Goal: Task Accomplishment & Management: Use online tool/utility

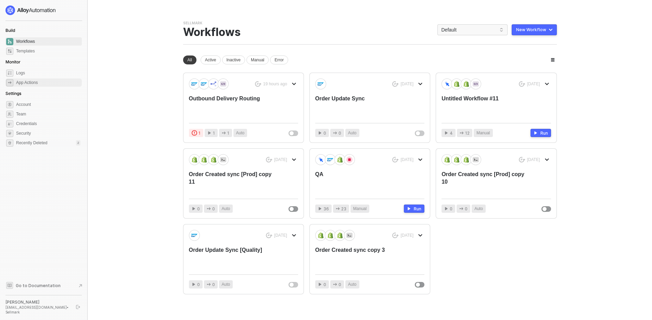
click at [35, 84] on div "App Actions" at bounding box center [27, 83] width 22 height 6
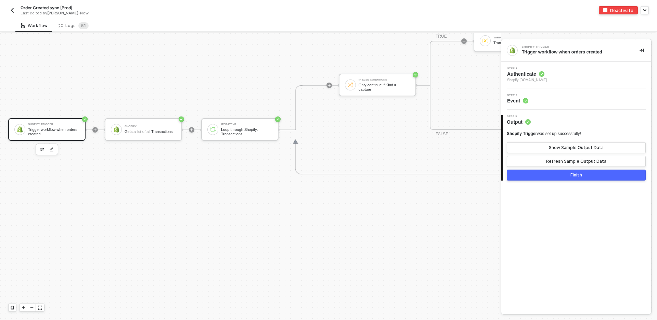
scroll to position [2808, 0]
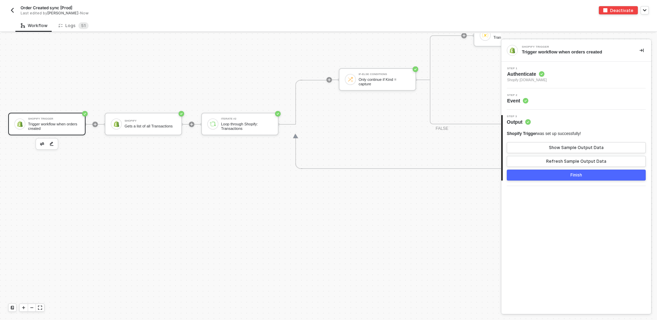
click at [530, 76] on span "Authenticate" at bounding box center [527, 74] width 40 height 7
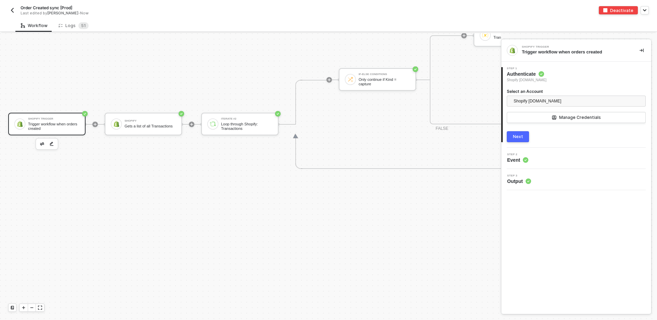
click at [545, 161] on div "Step 2 Event" at bounding box center [577, 158] width 148 height 10
click at [524, 160] on circle at bounding box center [525, 159] width 5 height 5
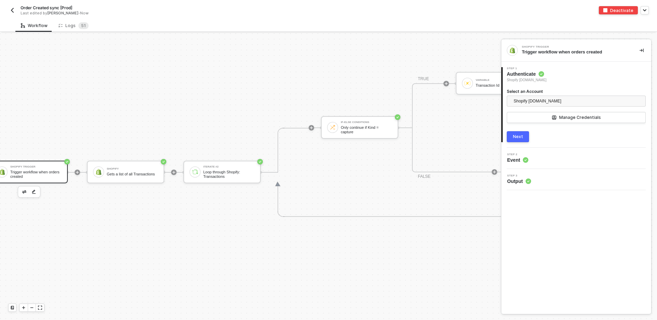
scroll to position [2760, 0]
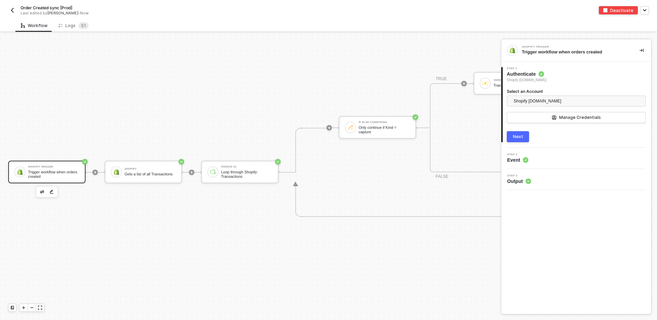
click at [10, 9] on img "button" at bounding box center [12, 10] width 5 height 5
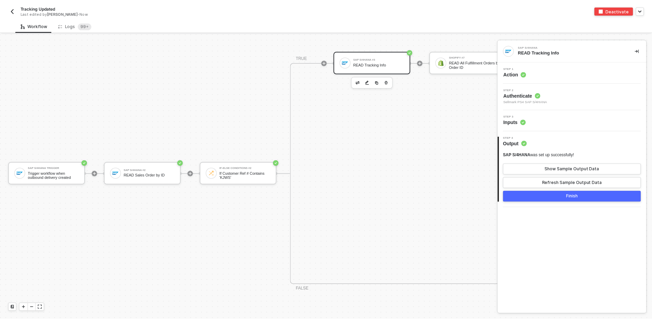
scroll to position [366, 0]
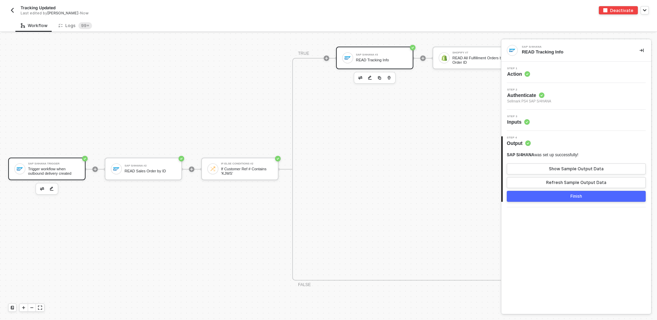
click at [42, 173] on div "Trigger workflow when outbound delivery created" at bounding box center [53, 171] width 51 height 9
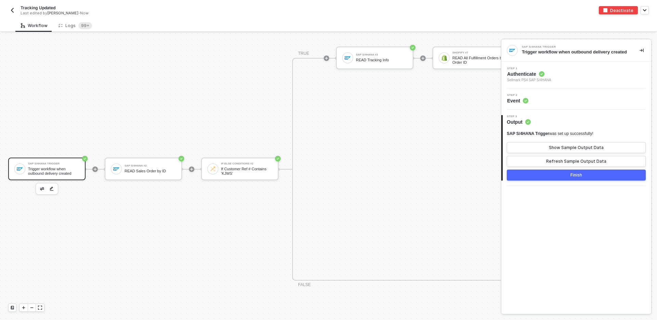
click at [543, 83] on span "Sellmark PS4 SAP S/4HANA" at bounding box center [529, 79] width 44 height 5
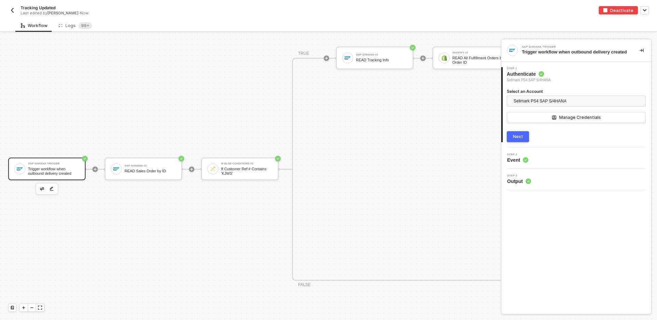
click at [542, 161] on div "Step 2 Event" at bounding box center [577, 158] width 148 height 10
click at [512, 163] on span "Event" at bounding box center [517, 159] width 21 height 7
click at [550, 123] on button "Manage Credentials" at bounding box center [576, 117] width 139 height 11
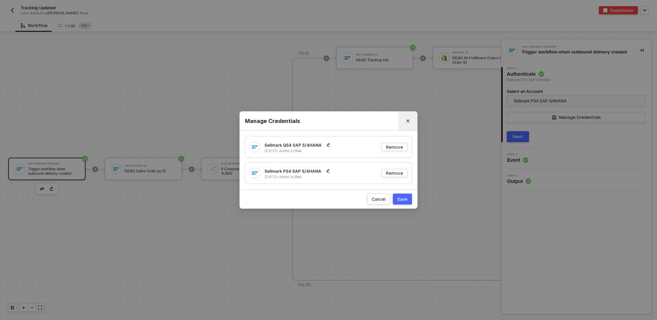
click at [409, 119] on icon "Close" at bounding box center [408, 120] width 3 height 3
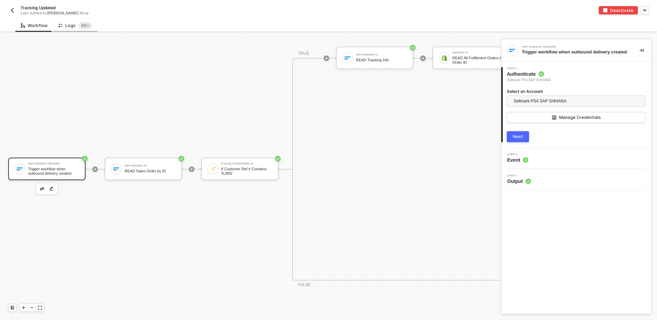
click at [60, 30] on div "Logs 99+" at bounding box center [75, 25] width 45 height 13
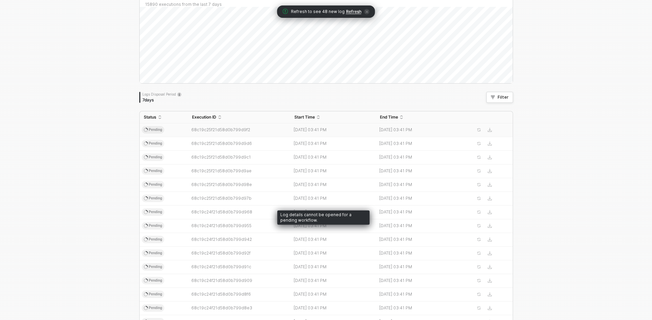
scroll to position [17, 0]
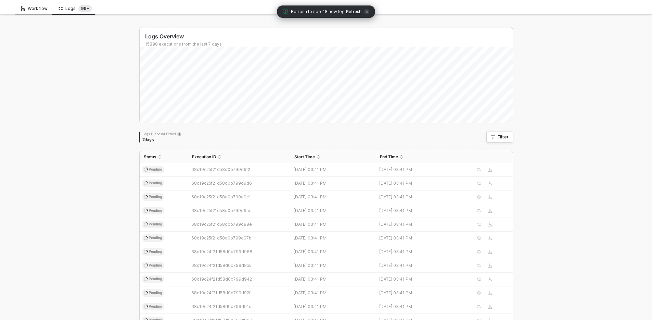
click at [39, 3] on div "Workflow" at bounding box center [34, 8] width 38 height 13
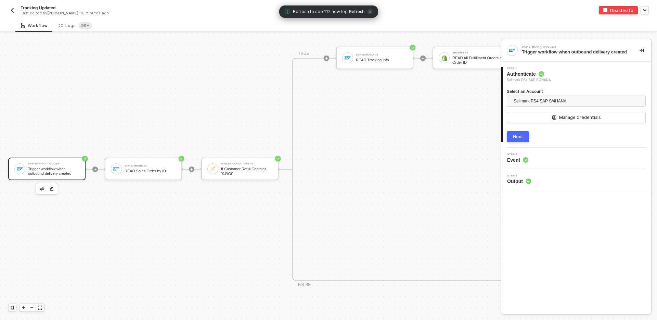
click at [15, 7] on button "button" at bounding box center [12, 10] width 8 height 8
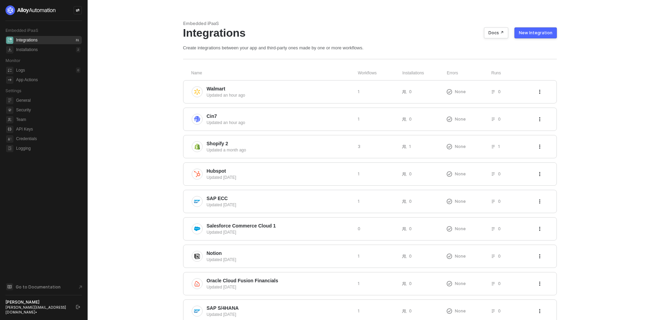
click at [530, 33] on div "New Integration" at bounding box center [536, 32] width 34 height 5
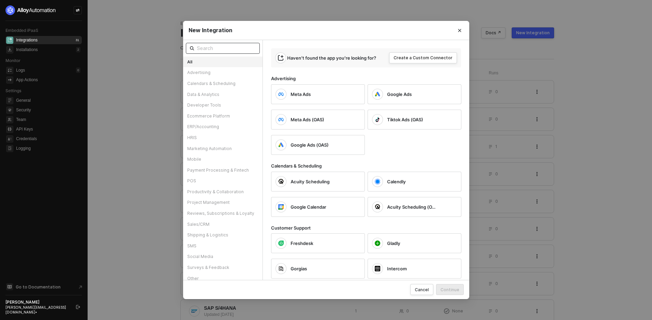
click at [227, 46] on input "text" at bounding box center [226, 49] width 59 height 8
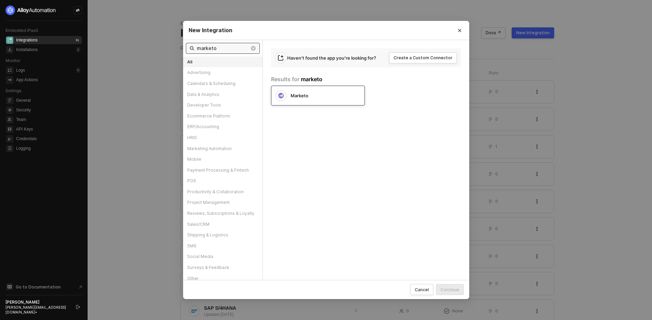
type input "marketo"
click at [286, 97] on div at bounding box center [281, 95] width 11 height 11
